Goal: Task Accomplishment & Management: Manage account settings

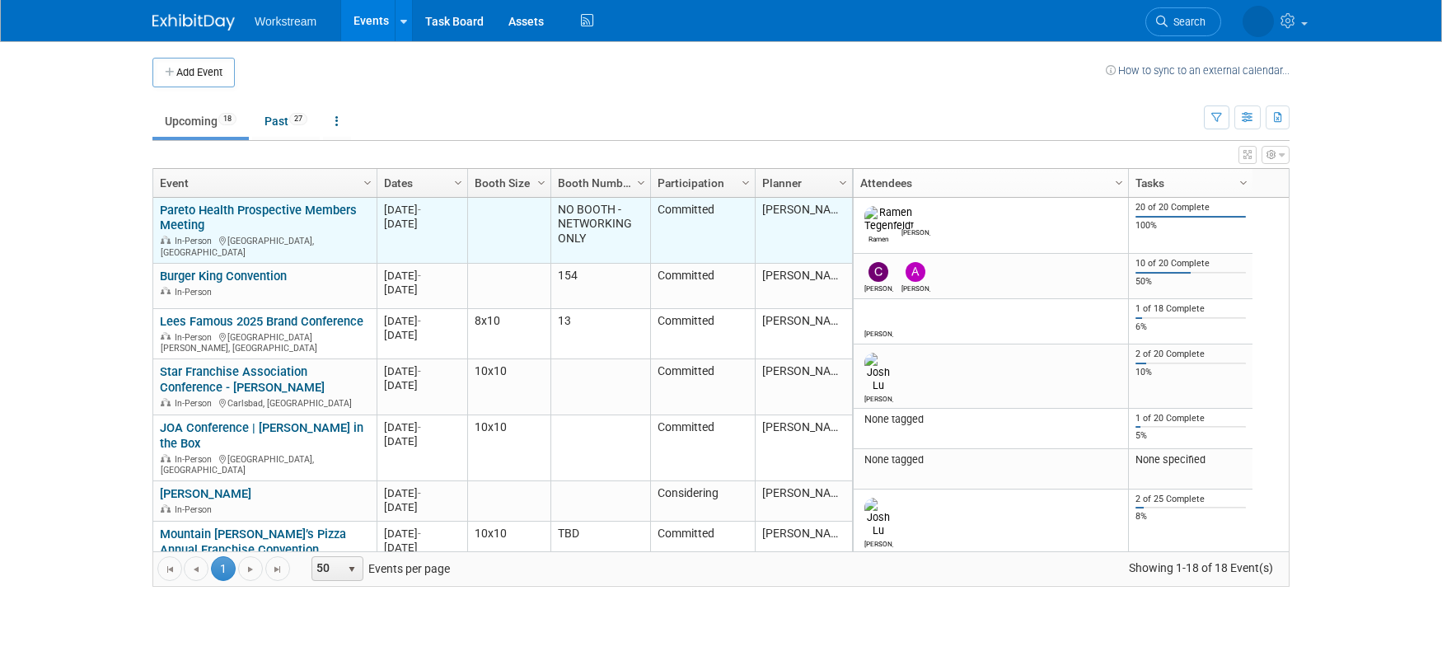
click at [176, 223] on link "Pareto Health Prospective Members Meeting" at bounding box center [258, 218] width 197 height 30
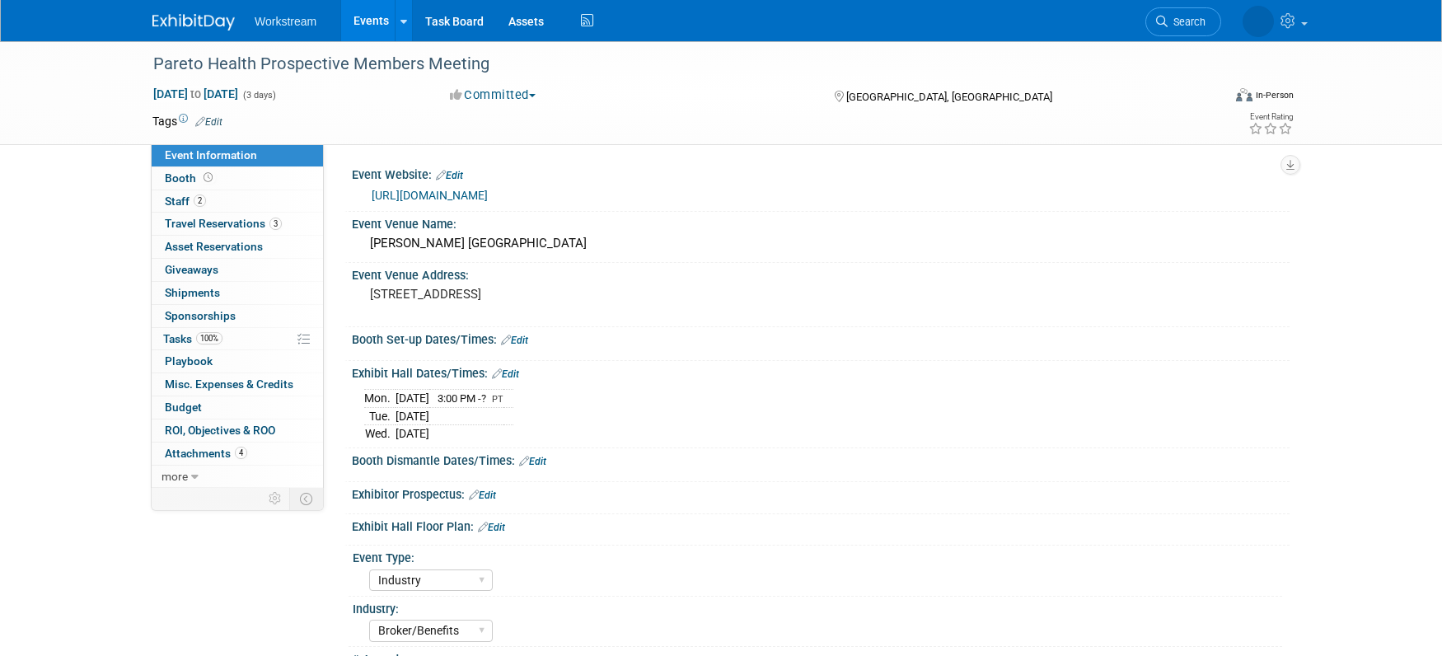
select select "Industry"
select select "Broker/Benefits"
select select "No"
select select "[PERSON_NAME]"
click at [184, 223] on span "Travel Reservations 3" at bounding box center [223, 223] width 117 height 13
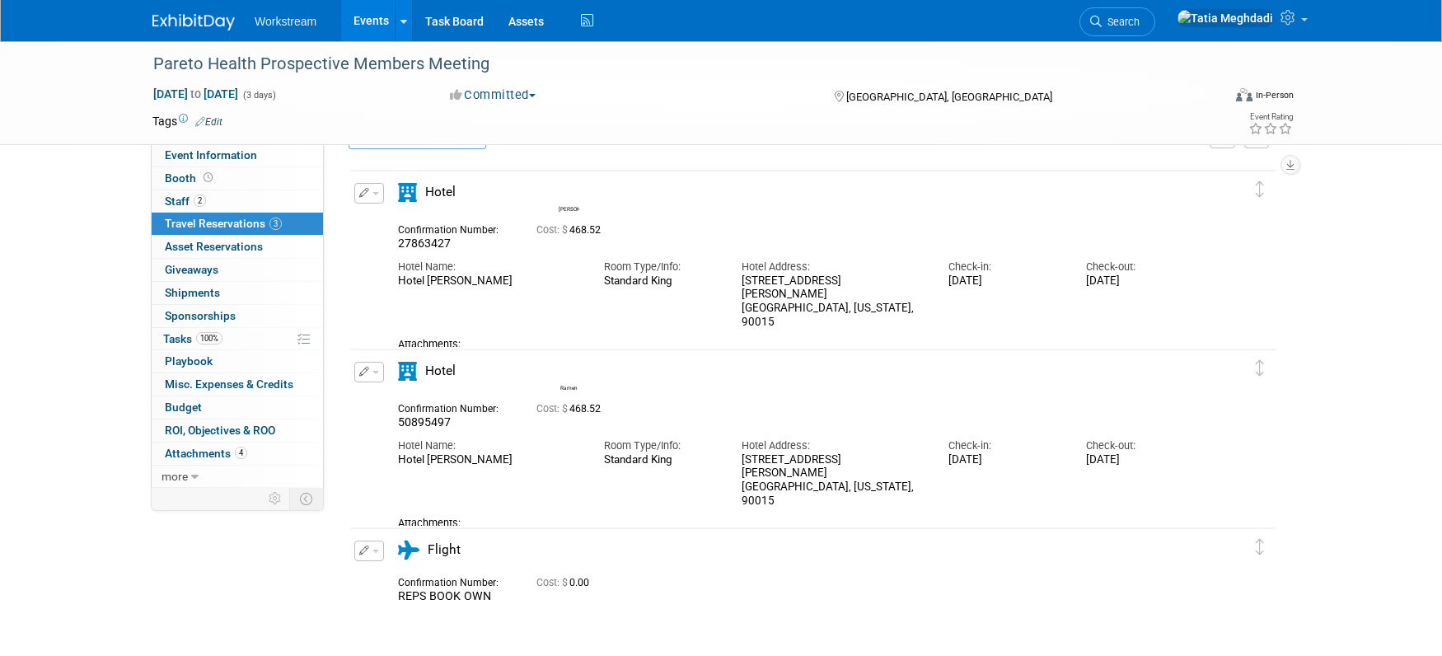
scroll to position [43, 0]
